Goal: Task Accomplishment & Management: Manage account settings

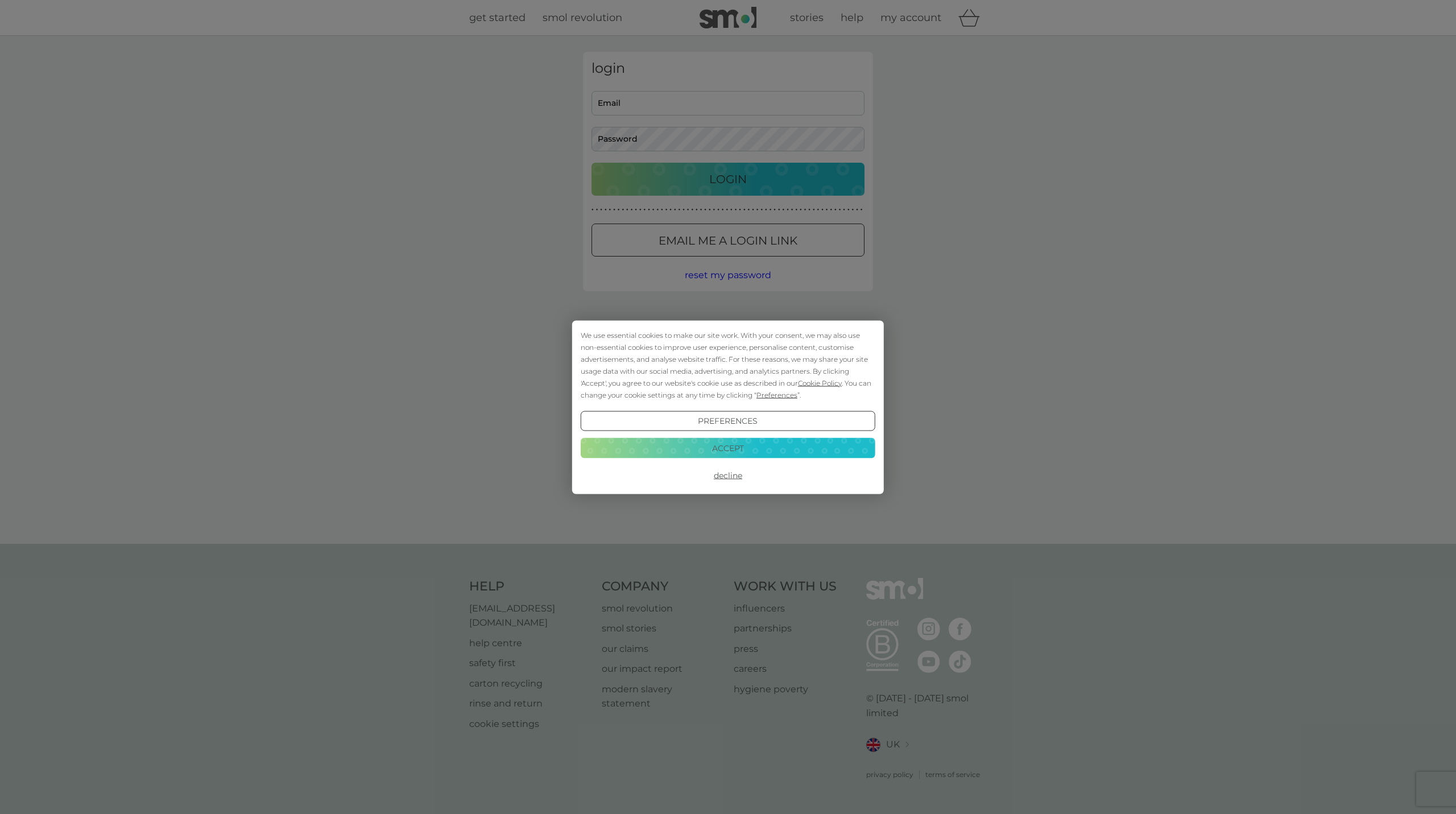
type input "diamantine.ryu@gmail.com"
click at [723, 480] on button "Decline" at bounding box center [728, 475] width 295 height 20
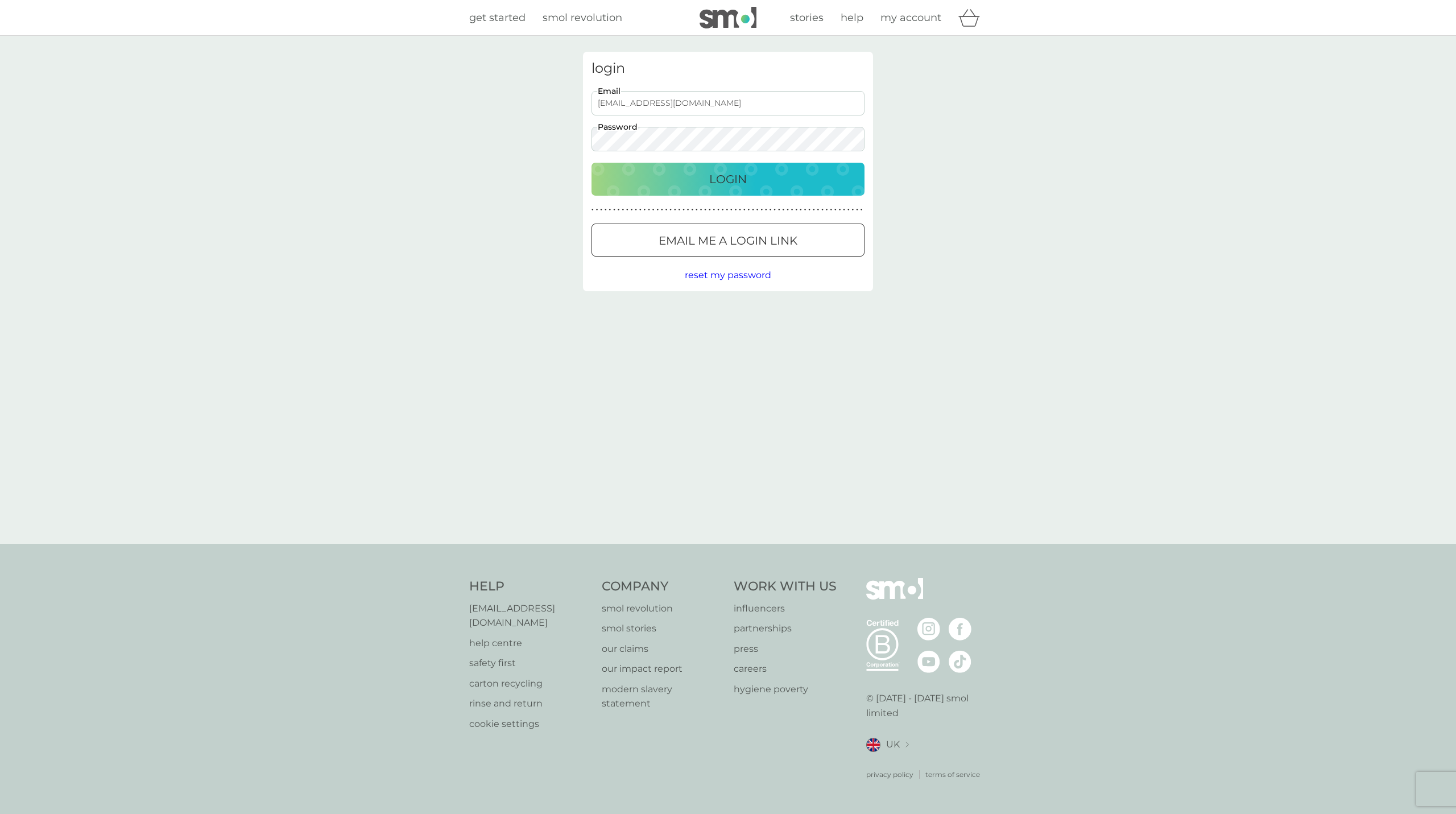
click at [759, 176] on div "Login" at bounding box center [728, 179] width 250 height 18
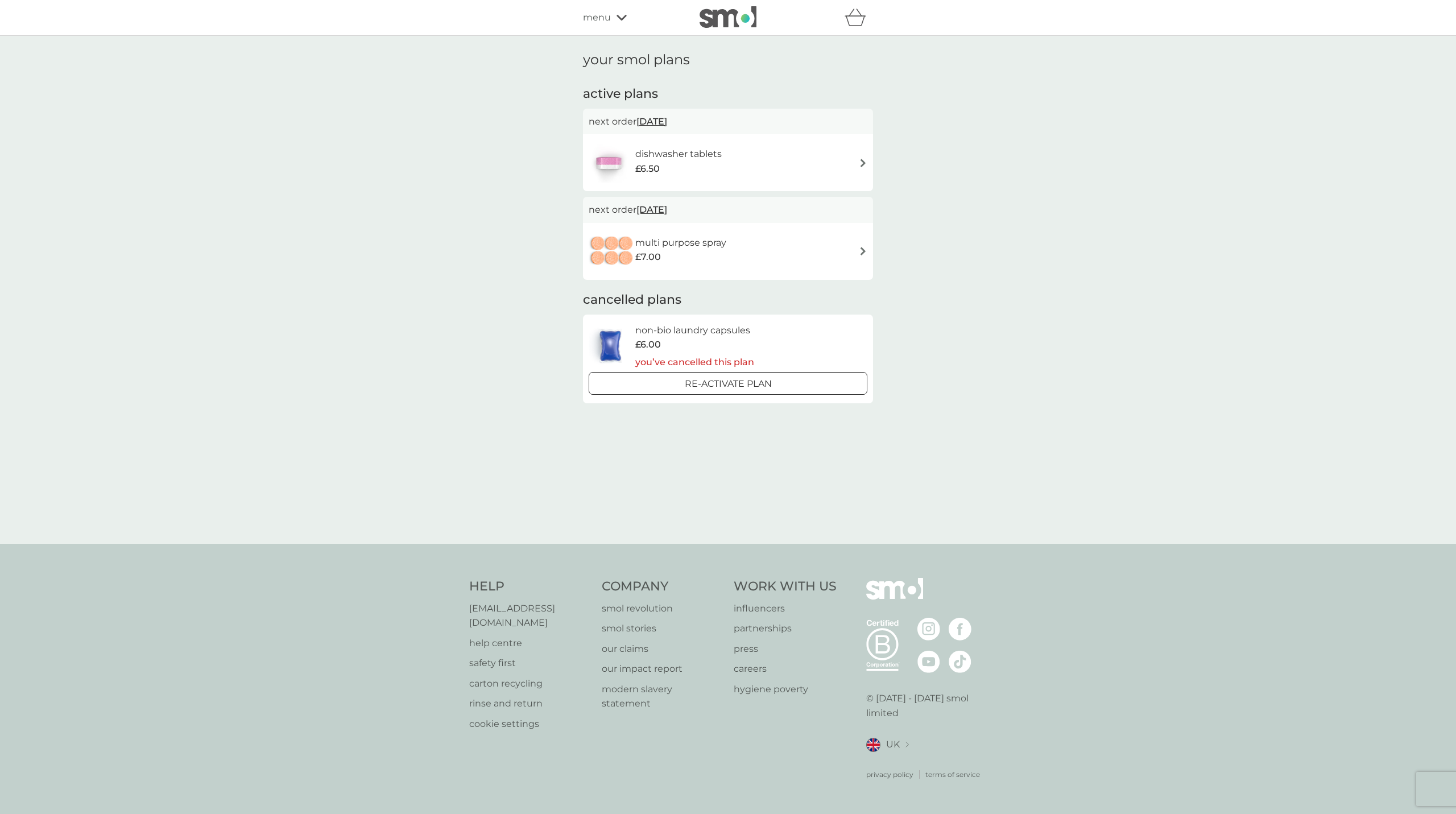
click at [772, 174] on div "dishwasher tablets £6.50" at bounding box center [728, 162] width 279 height 40
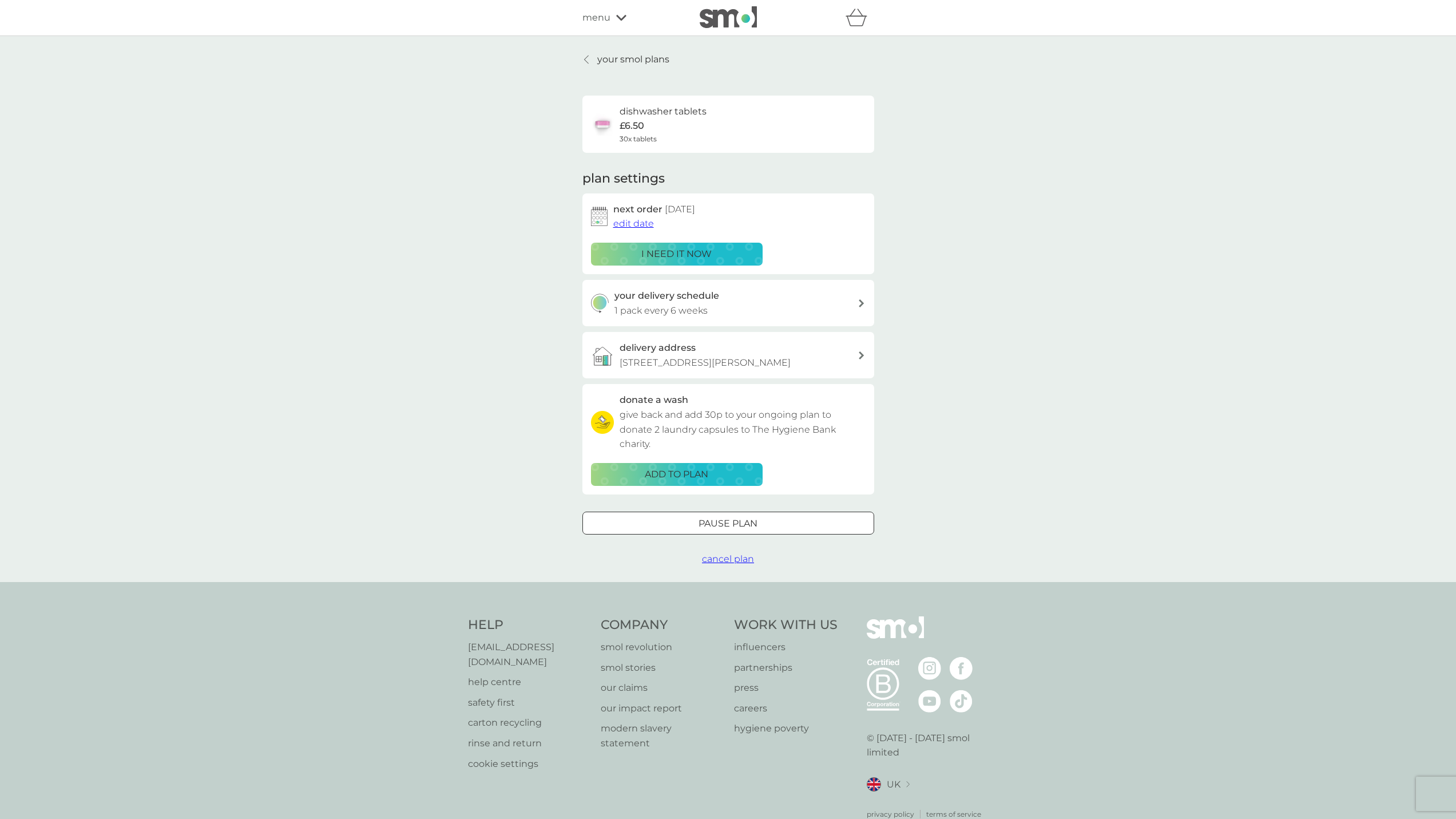
click at [746, 535] on button "Pause plan" at bounding box center [728, 523] width 291 height 23
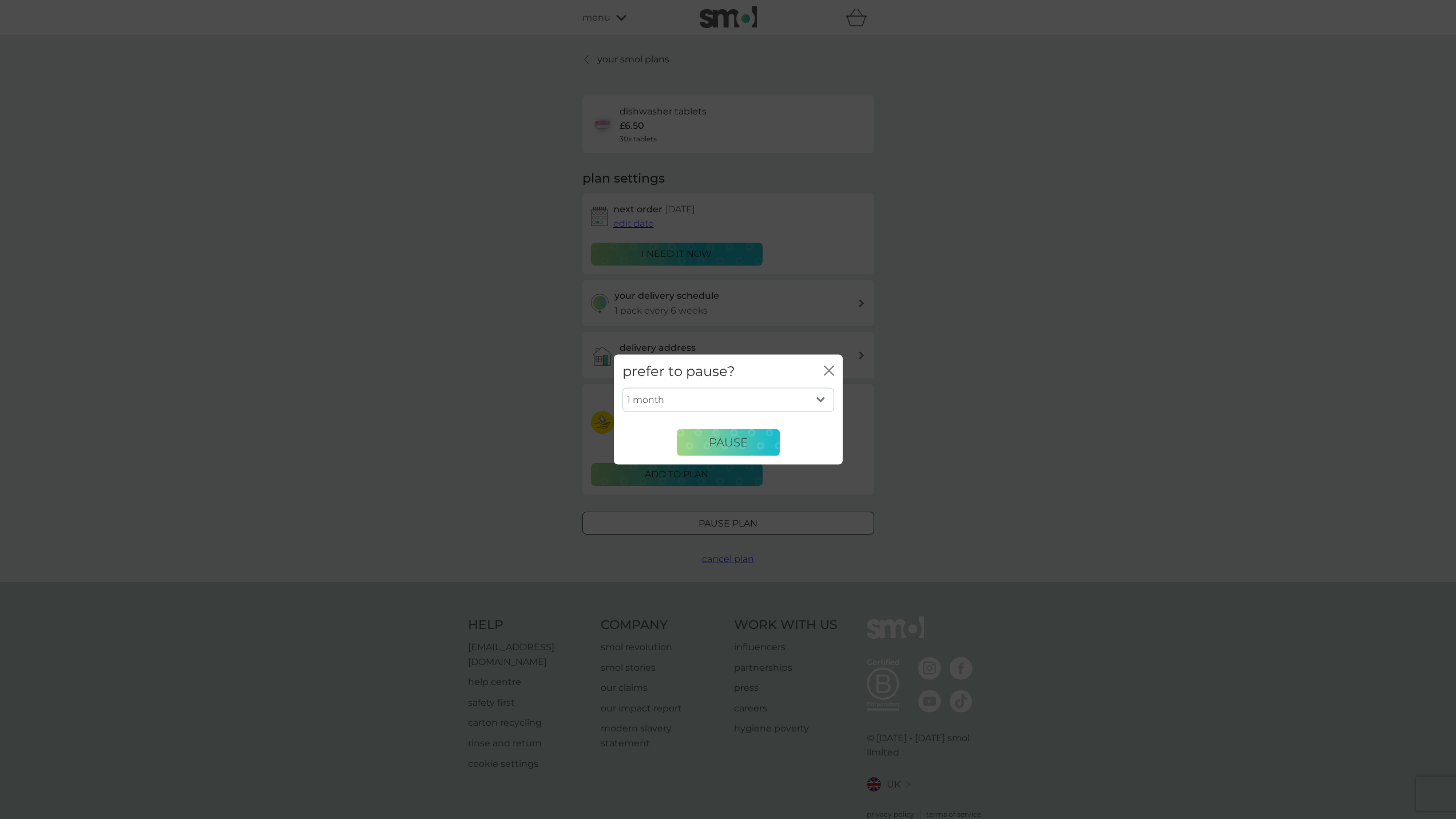
click at [695, 400] on select "1 month 2 months 3 months 4 months 5 months 6 months" at bounding box center [728, 400] width 211 height 24
click at [622, 388] on select "1 month 2 months 3 months 4 months 5 months 6 months" at bounding box center [728, 400] width 211 height 24
click at [704, 393] on select "1 month 2 months 3 months 4 months 5 months 6 months" at bounding box center [728, 400] width 211 height 24
select select "6"
click at [622, 388] on select "1 month 2 months 3 months 4 months 5 months 6 months" at bounding box center [728, 400] width 211 height 24
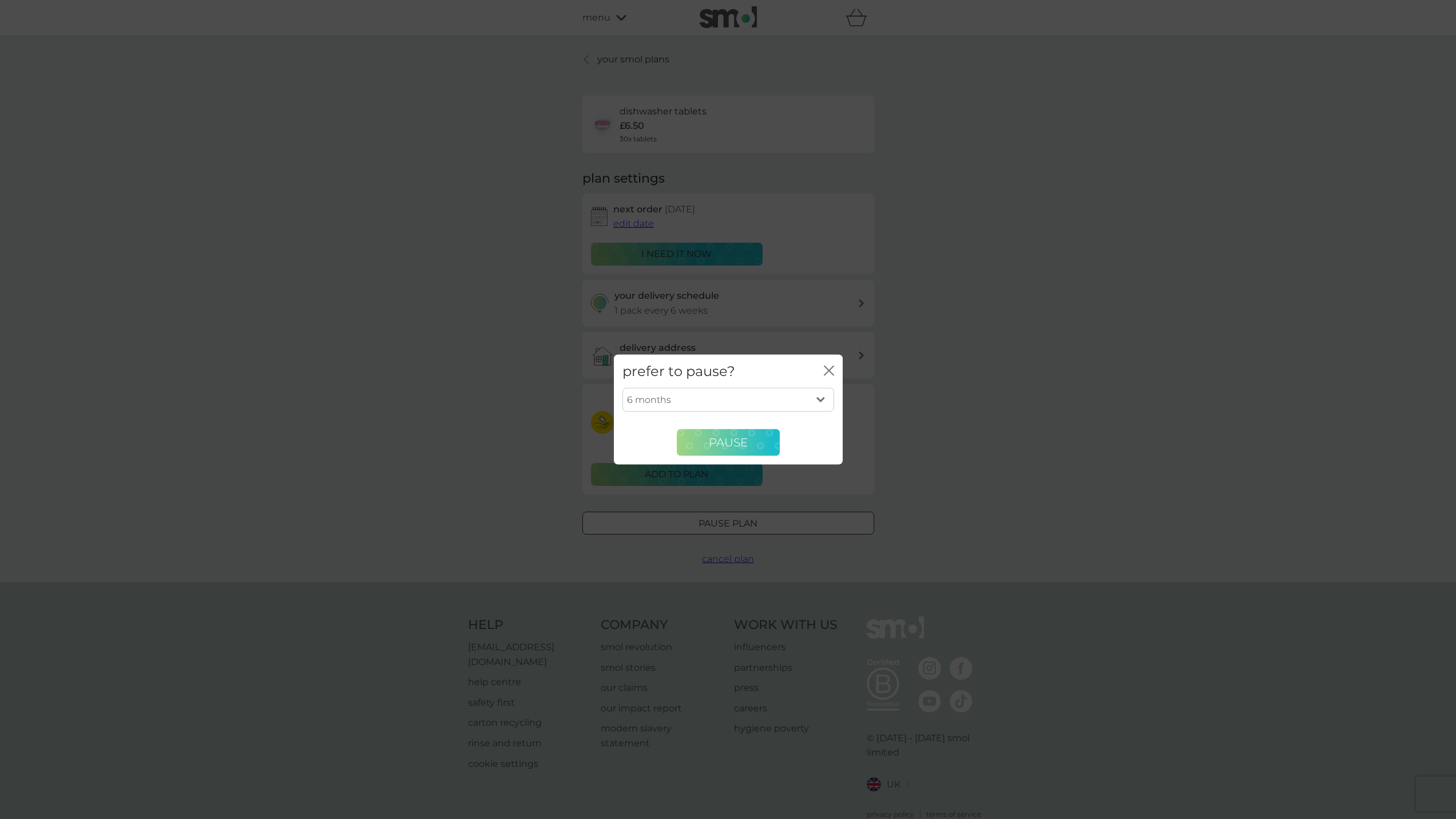
click at [704, 449] on button "Pause" at bounding box center [728, 442] width 103 height 27
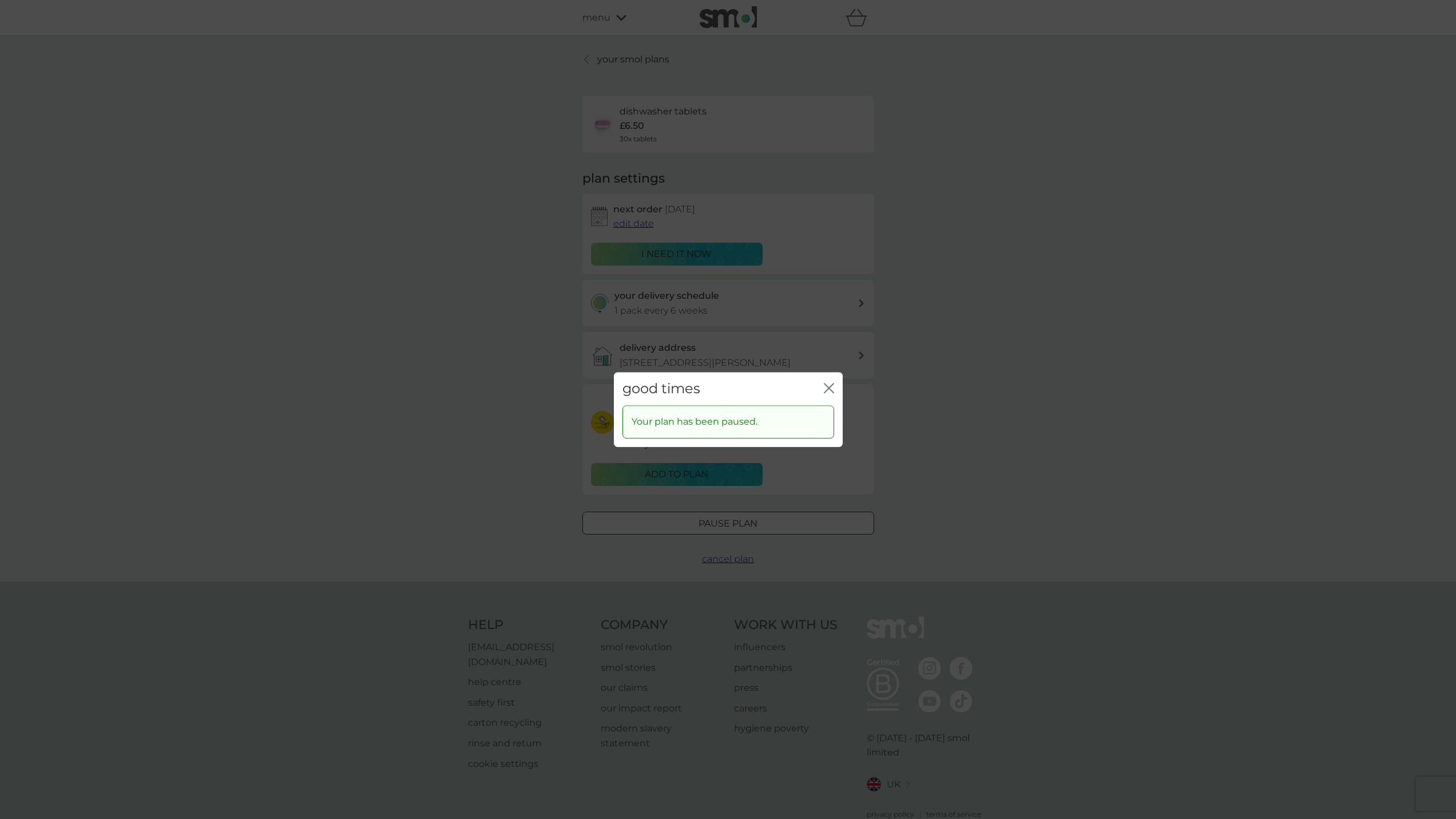
click at [828, 388] on icon "close" at bounding box center [827, 388] width 5 height 9
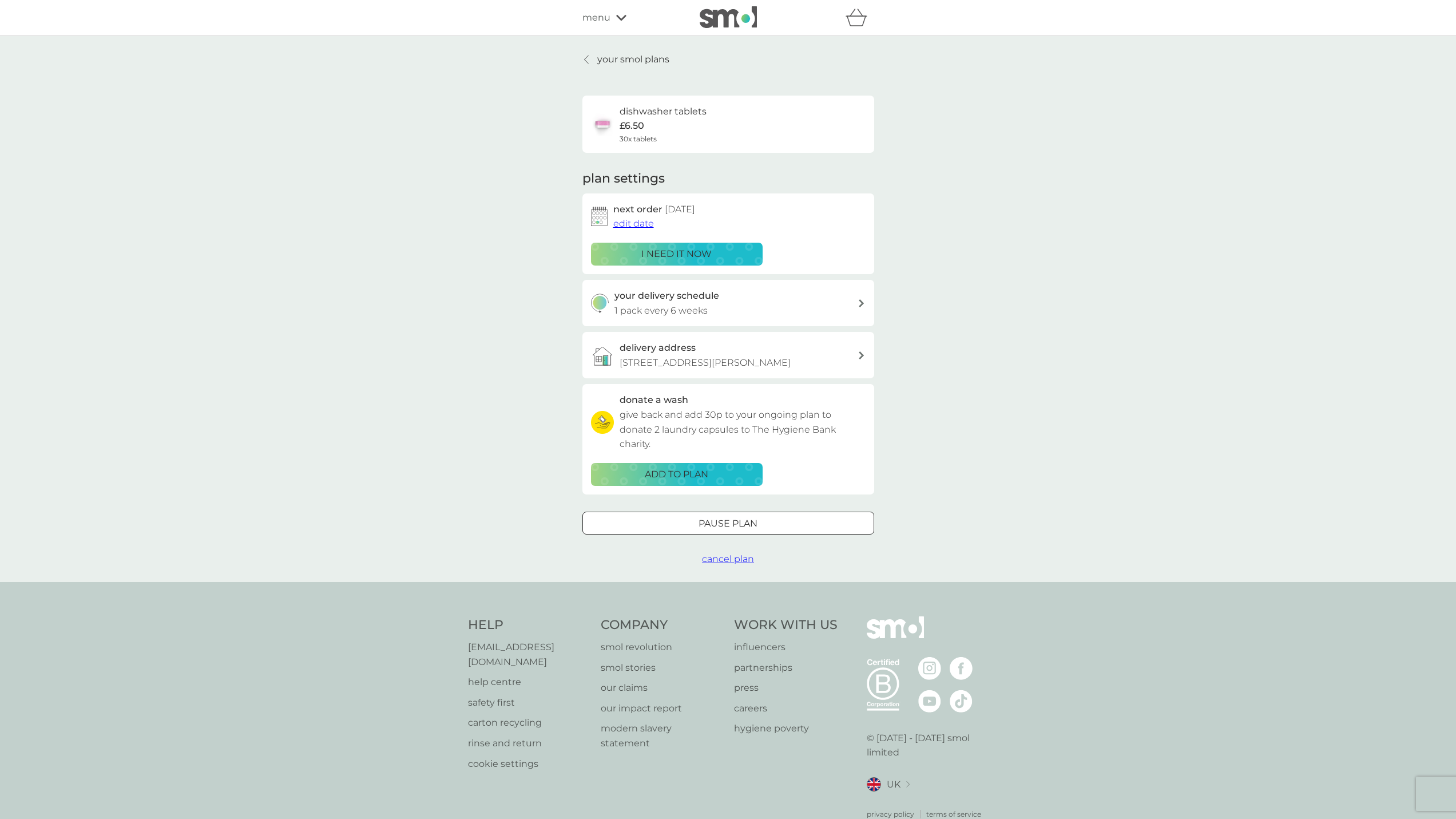
click at [931, 388] on div "your smol plans dishwasher tablets £6.50 30x tablets plan settings next order […" at bounding box center [728, 308] width 1456 height 546
